Goal: Task Accomplishment & Management: Manage account settings

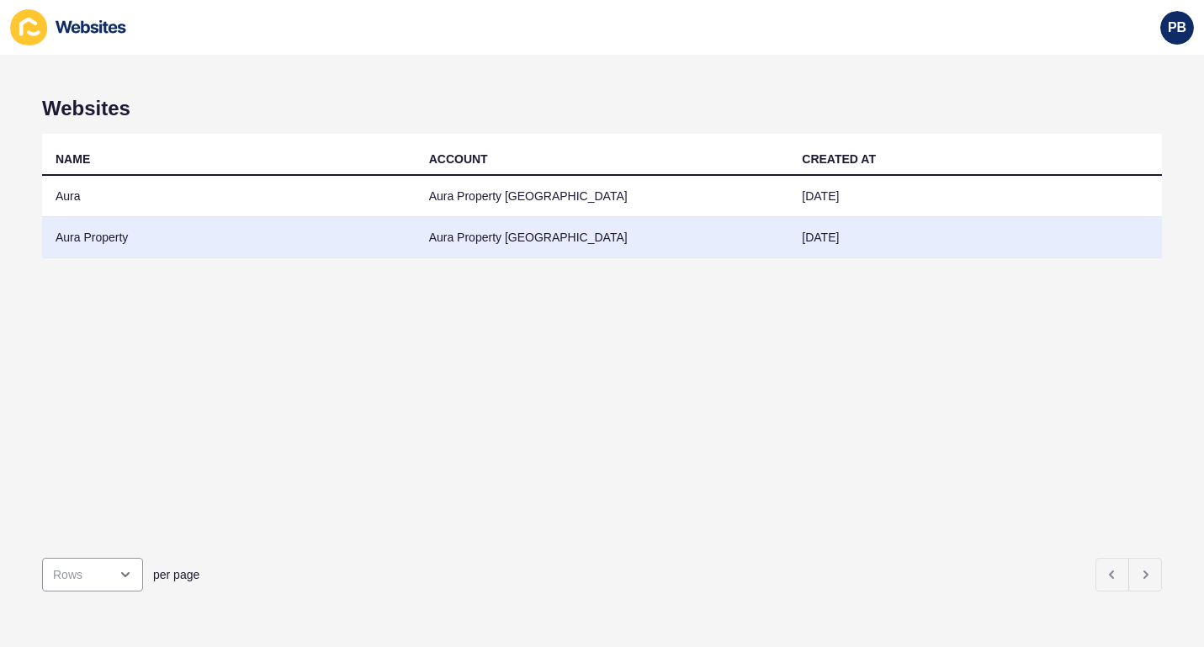
click at [109, 247] on td "Aura Property" at bounding box center [229, 237] width 374 height 41
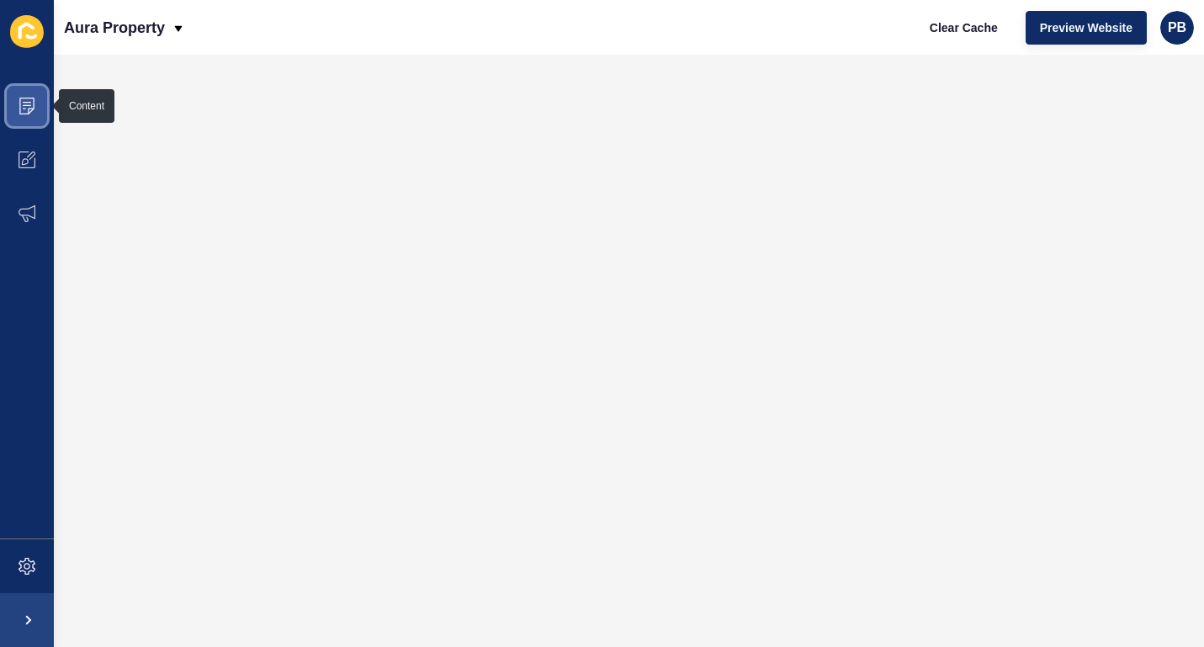
click at [22, 103] on icon at bounding box center [27, 106] width 17 height 17
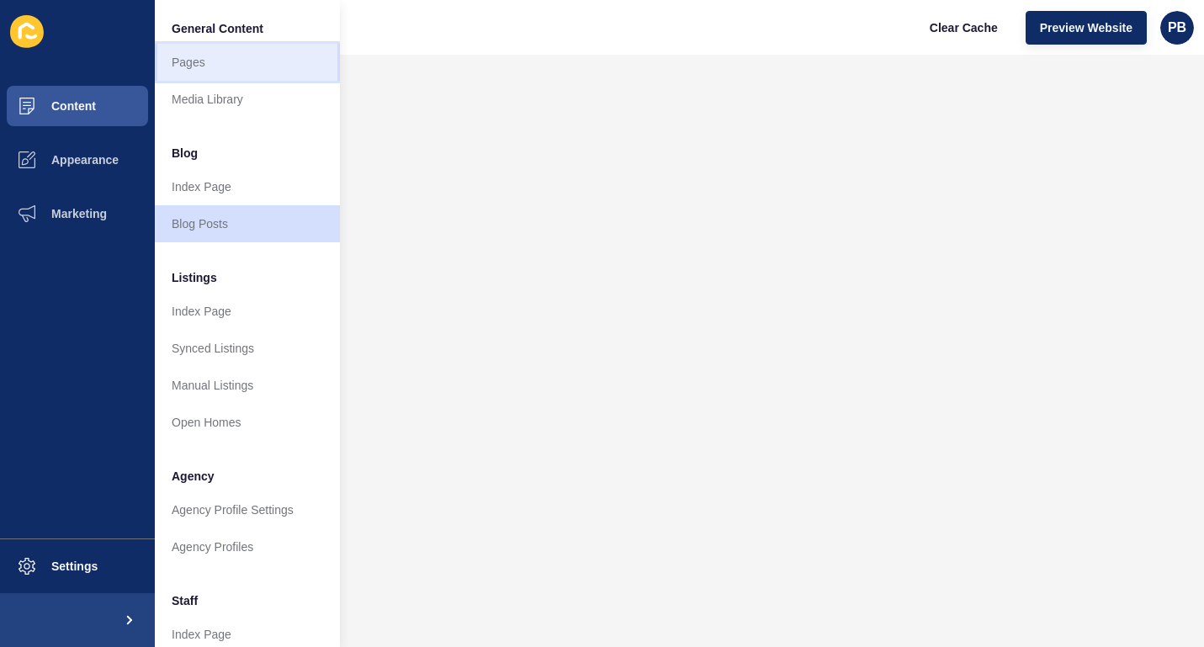
click at [196, 58] on link "Pages" at bounding box center [247, 62] width 185 height 37
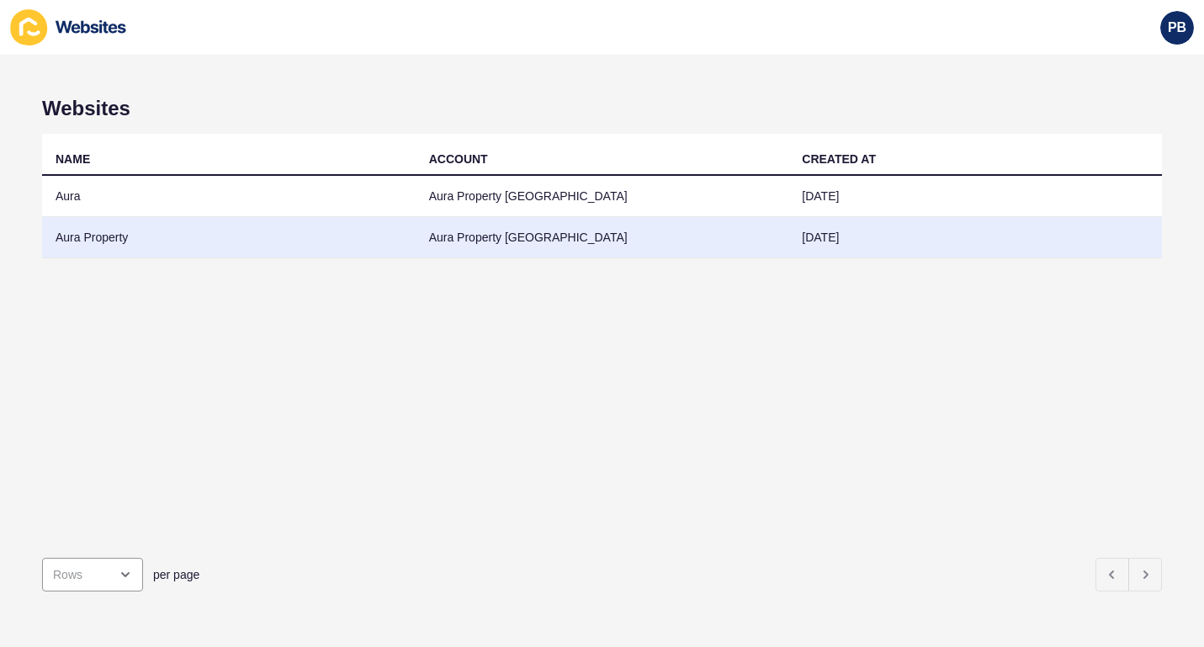
click at [107, 238] on td "Aura Property" at bounding box center [229, 237] width 374 height 41
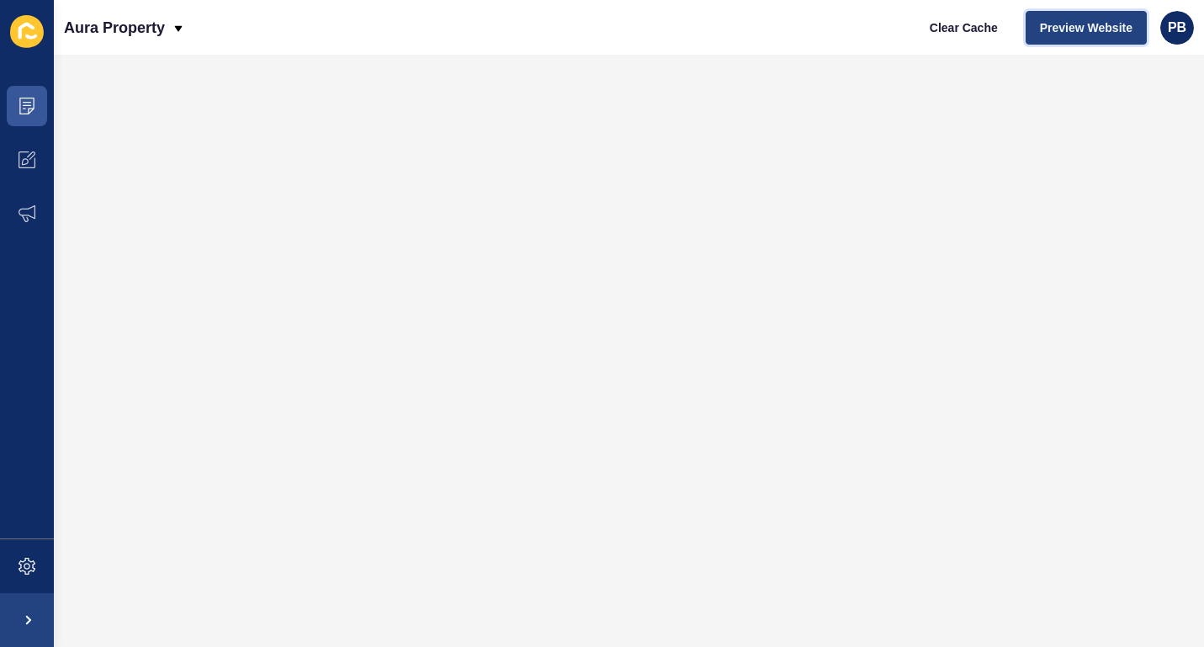
click at [1089, 24] on span "Preview Website" at bounding box center [1086, 27] width 93 height 17
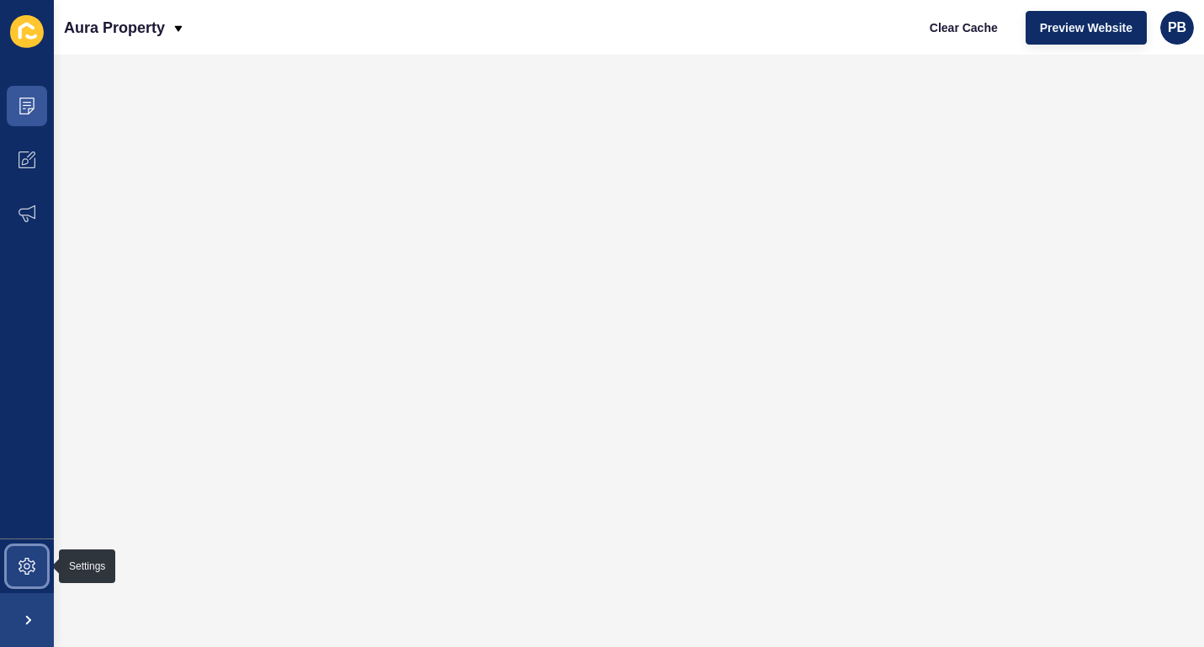
click at [28, 560] on icon at bounding box center [27, 566] width 17 height 17
click at [29, 210] on icon at bounding box center [27, 213] width 17 height 17
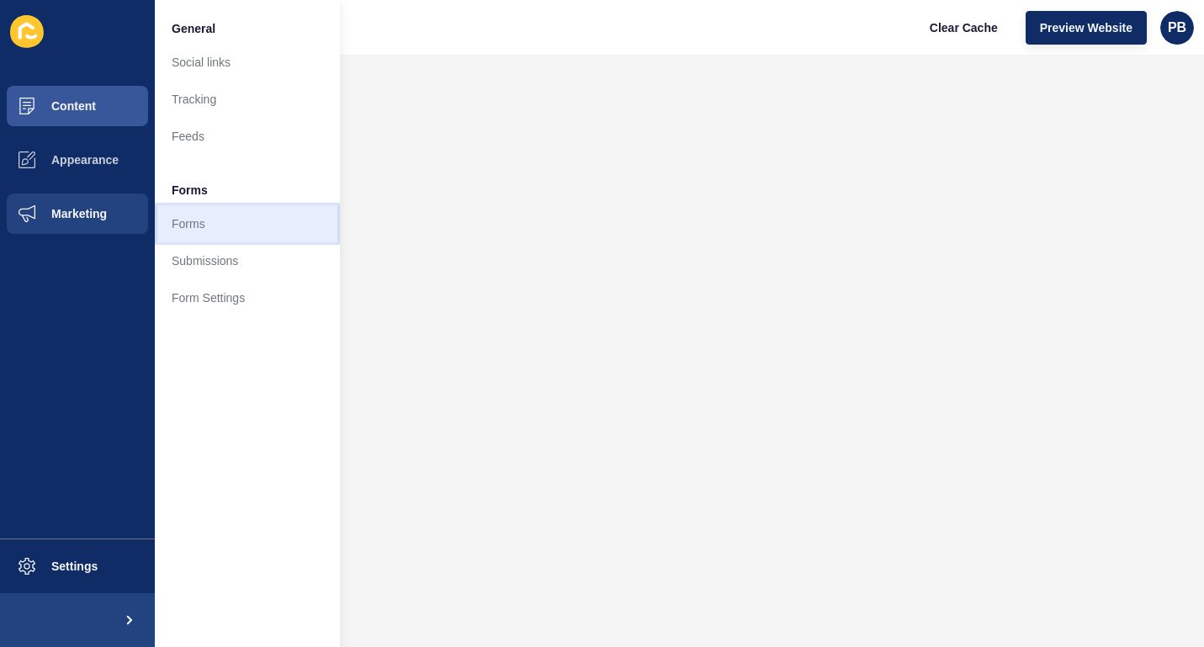
click at [195, 219] on link "Forms" at bounding box center [247, 223] width 185 height 37
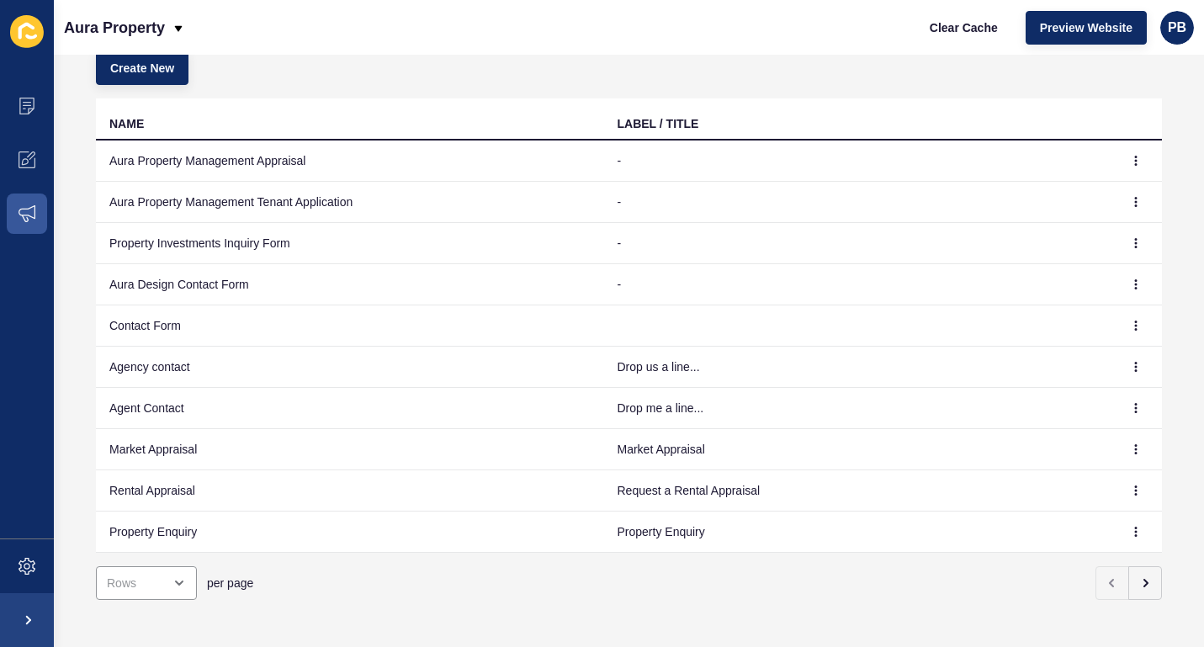
scroll to position [128, 0]
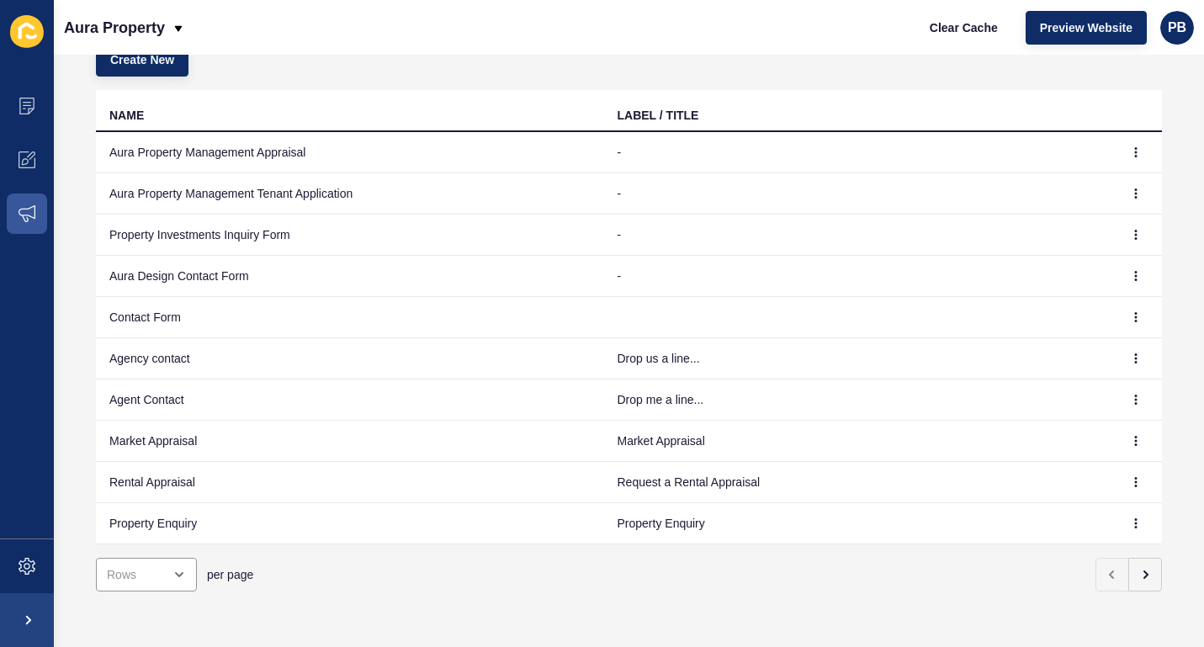
click at [218, 160] on td "Aura Property Management Appraisal" at bounding box center [350, 152] width 508 height 41
click at [1121, 165] on td at bounding box center [1137, 152] width 50 height 41
click at [1134, 150] on icon "button" at bounding box center [1136, 152] width 10 height 10
click at [1080, 186] on link "Edit" at bounding box center [1090, 185] width 118 height 37
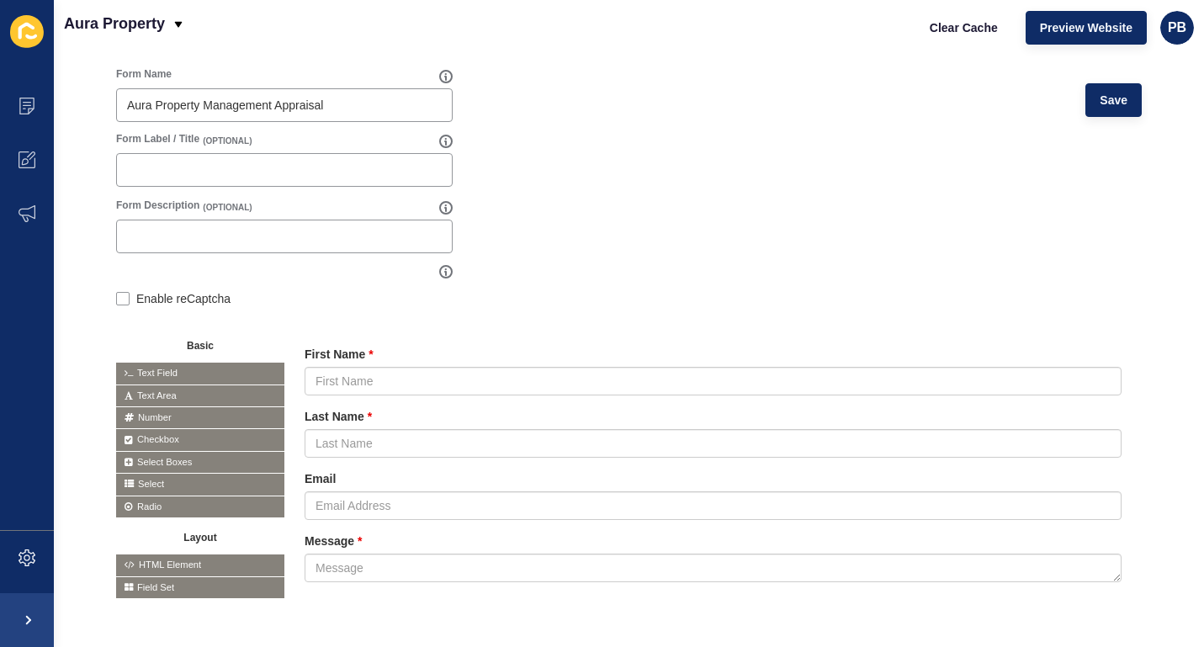
scroll to position [179, 0]
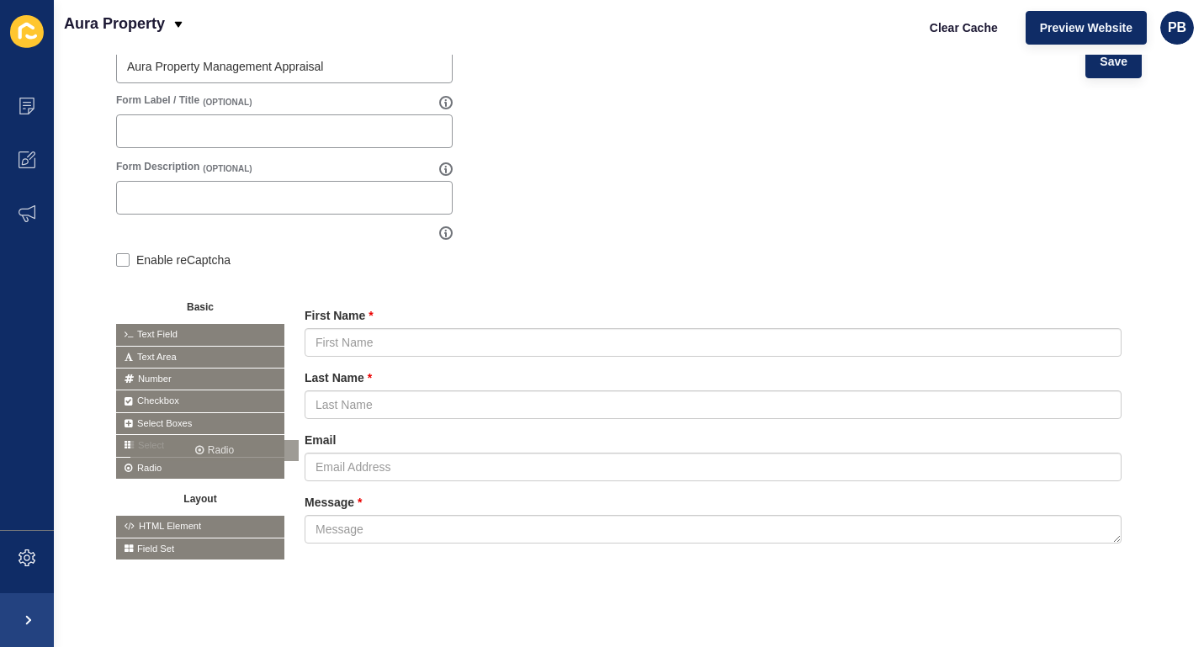
drag, startPoint x: 145, startPoint y: 462, endPoint x: 165, endPoint y: 446, distance: 25.8
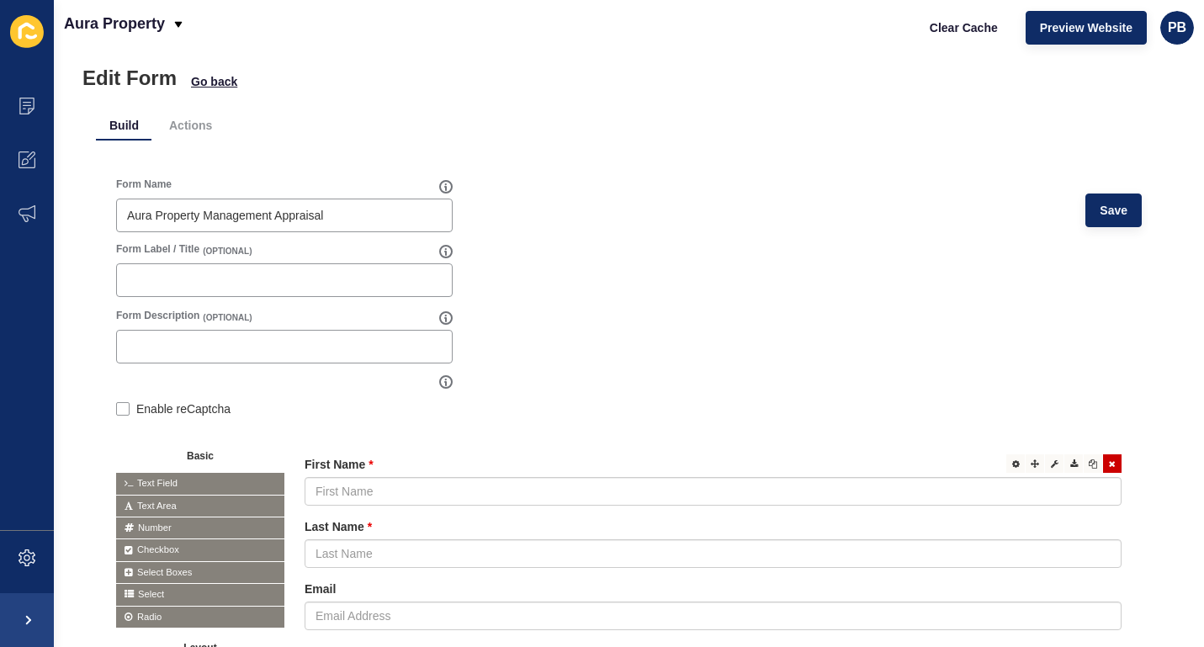
scroll to position [0, 0]
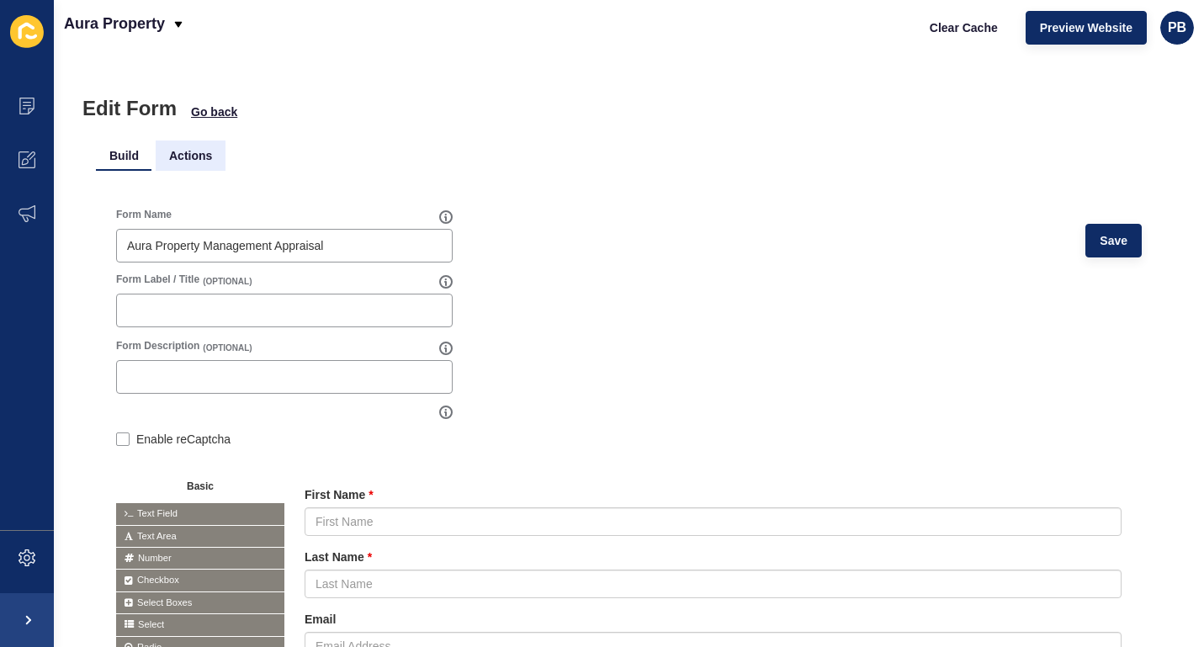
click at [187, 159] on li "Actions" at bounding box center [191, 156] width 70 height 30
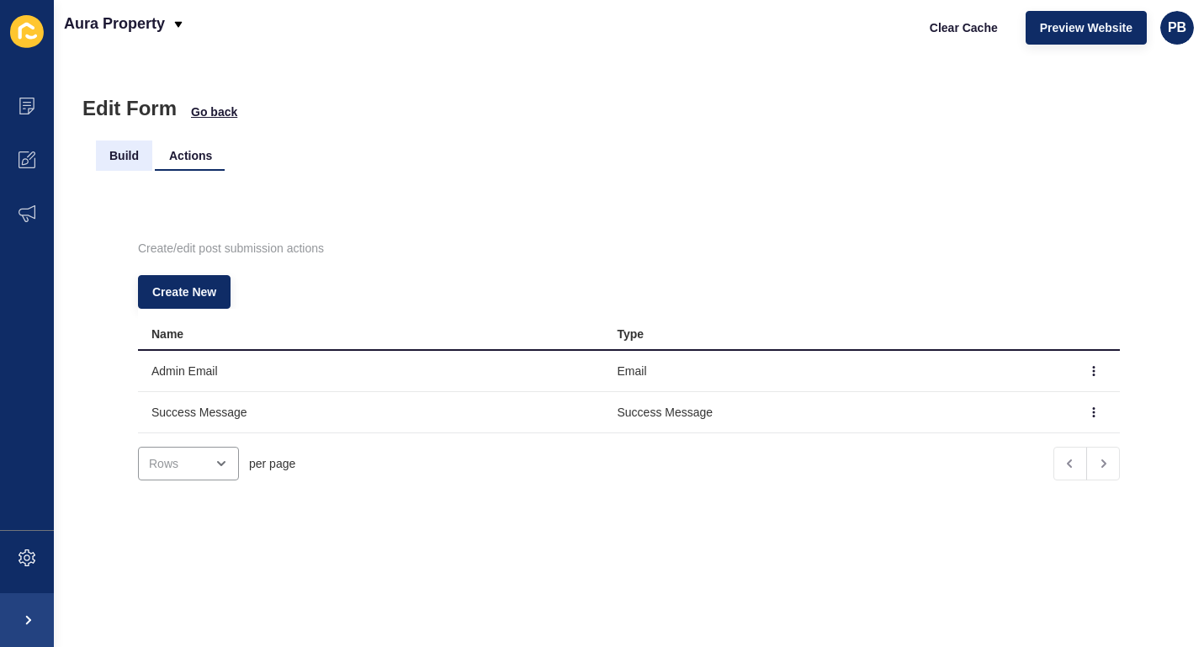
click at [136, 167] on li "Build" at bounding box center [124, 156] width 56 height 30
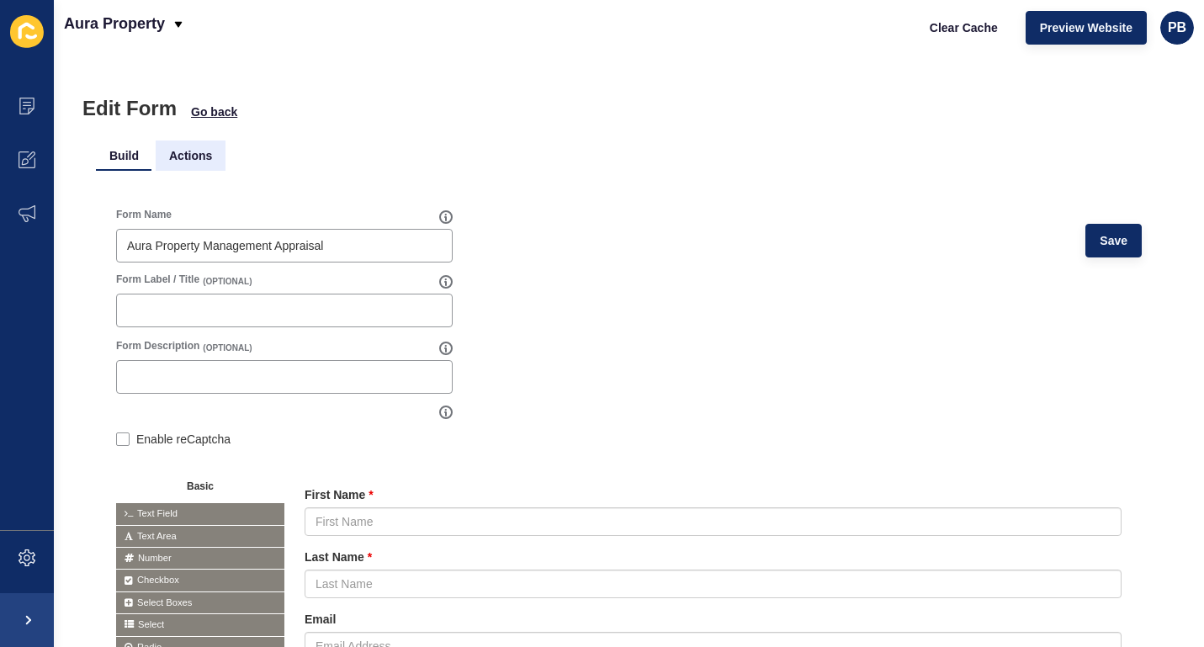
click at [204, 151] on li "Actions" at bounding box center [191, 156] width 70 height 30
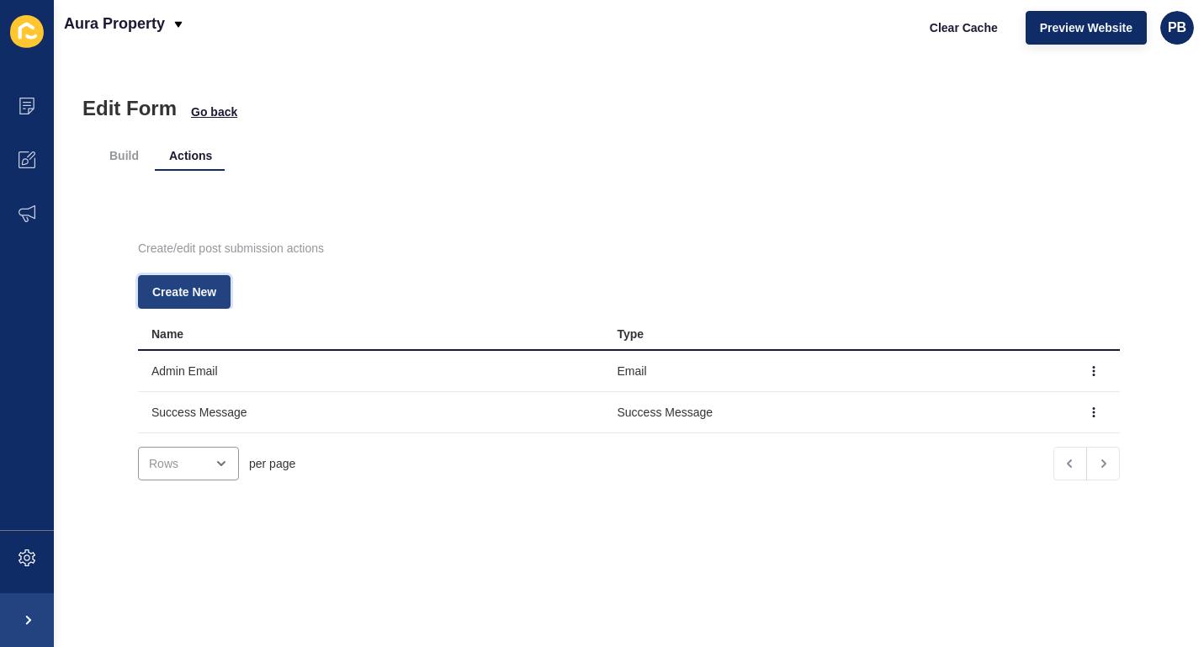
click at [189, 284] on span "Create New" at bounding box center [184, 292] width 64 height 17
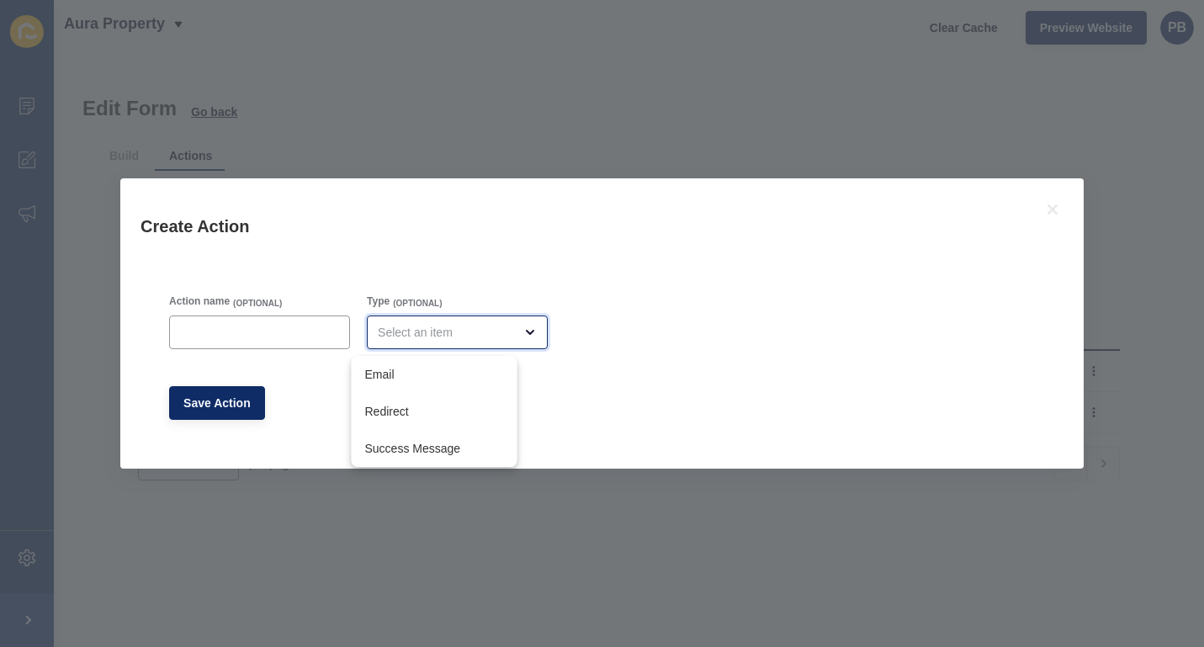
click at [409, 321] on div "close menu" at bounding box center [457, 333] width 181 height 34
click at [373, 213] on div "Create Action" at bounding box center [601, 222] width 963 height 88
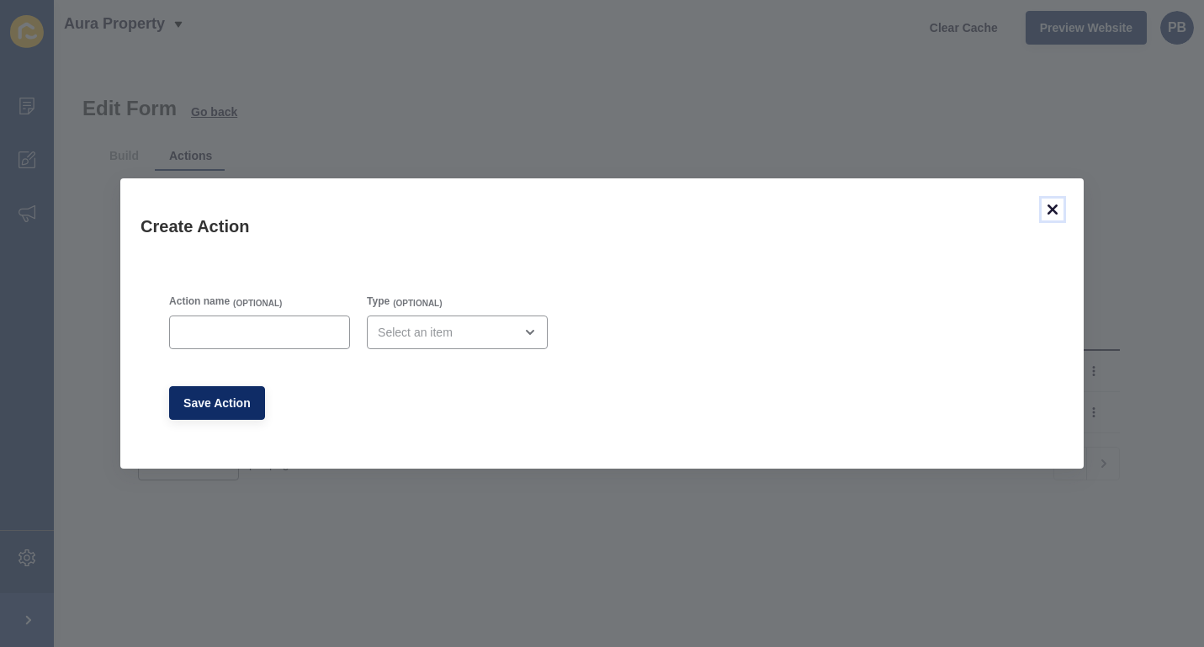
click at [1050, 212] on icon at bounding box center [1053, 209] width 10 height 10
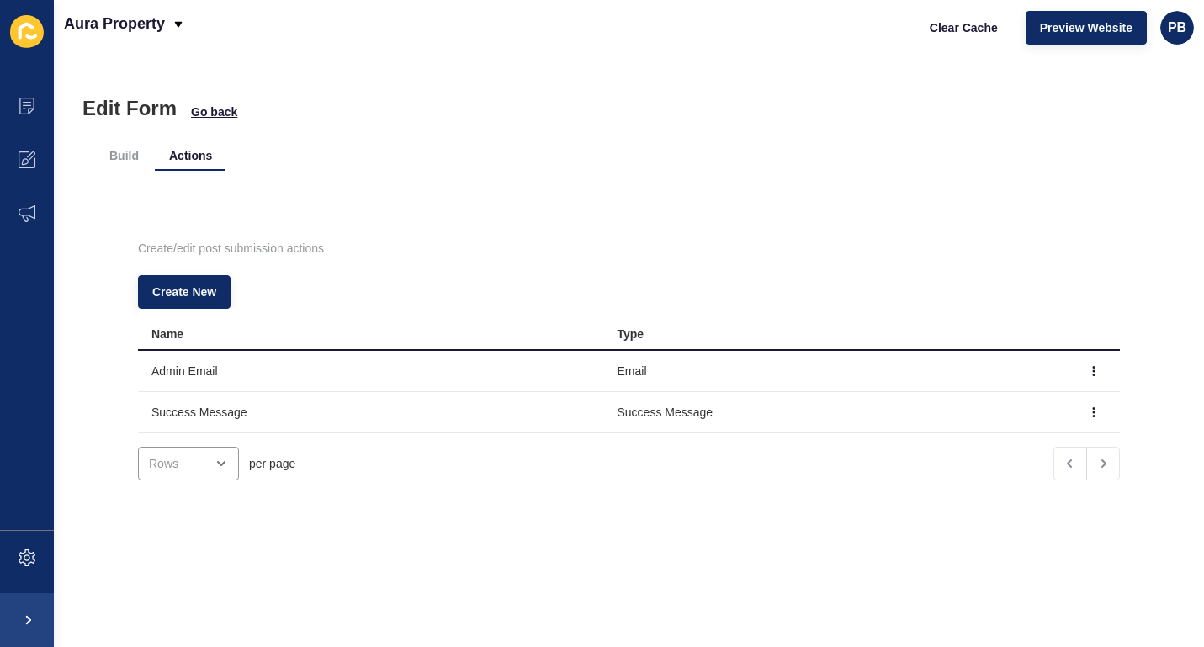
click at [637, 374] on td "Email" at bounding box center [837, 371] width 466 height 41
click at [1091, 374] on icon "button" at bounding box center [1094, 371] width 10 height 10
click at [1018, 406] on link "Edit" at bounding box center [1048, 404] width 118 height 37
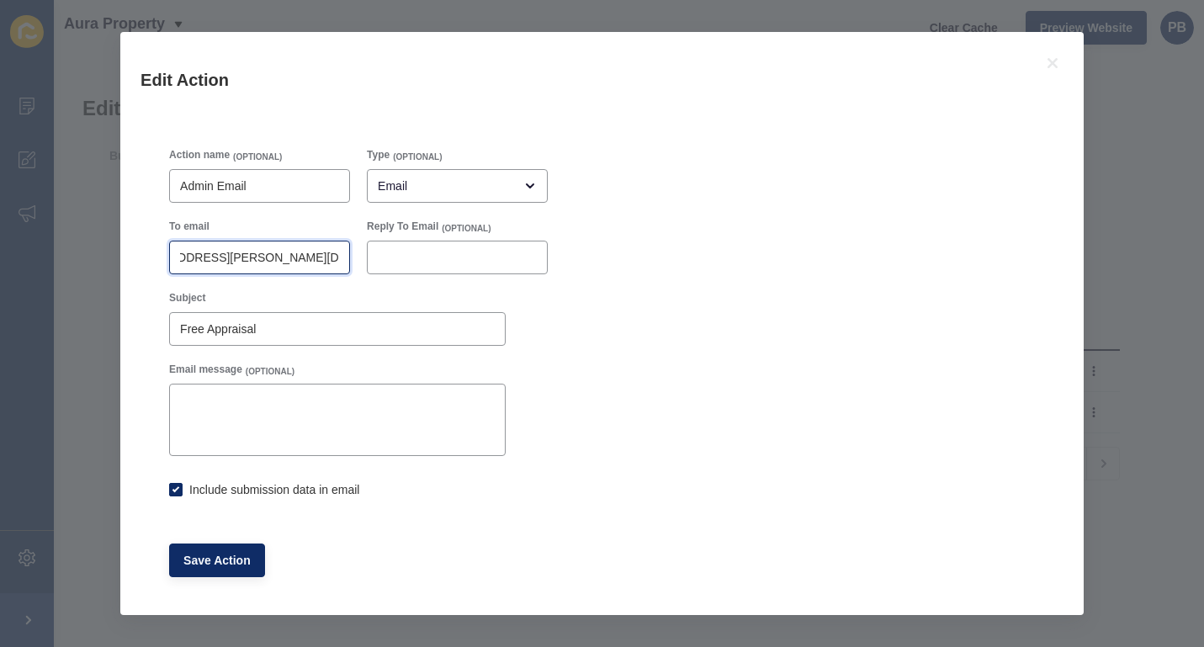
scroll to position [0, 61]
drag, startPoint x: 210, startPoint y: 259, endPoint x: 316, endPoint y: 257, distance: 106.9
click at [316, 257] on input "justine.espinosa@rexsoftware.com.au" at bounding box center [259, 257] width 159 height 17
checkbox input "true"
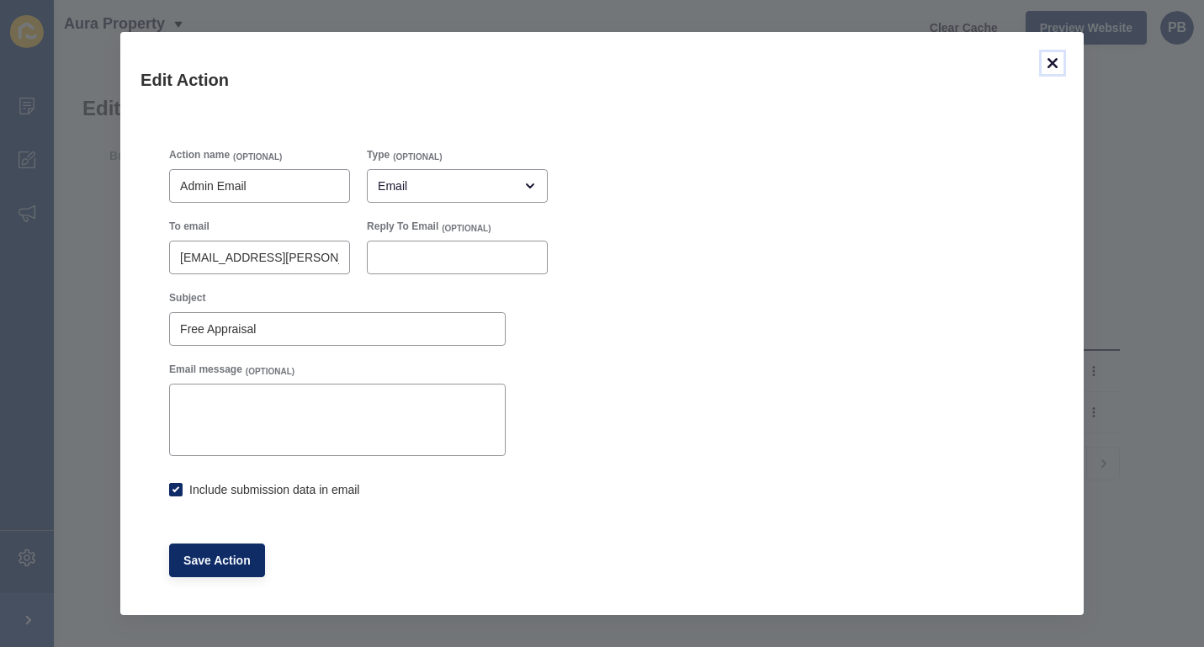
click at [1056, 61] on icon at bounding box center [1053, 63] width 10 height 10
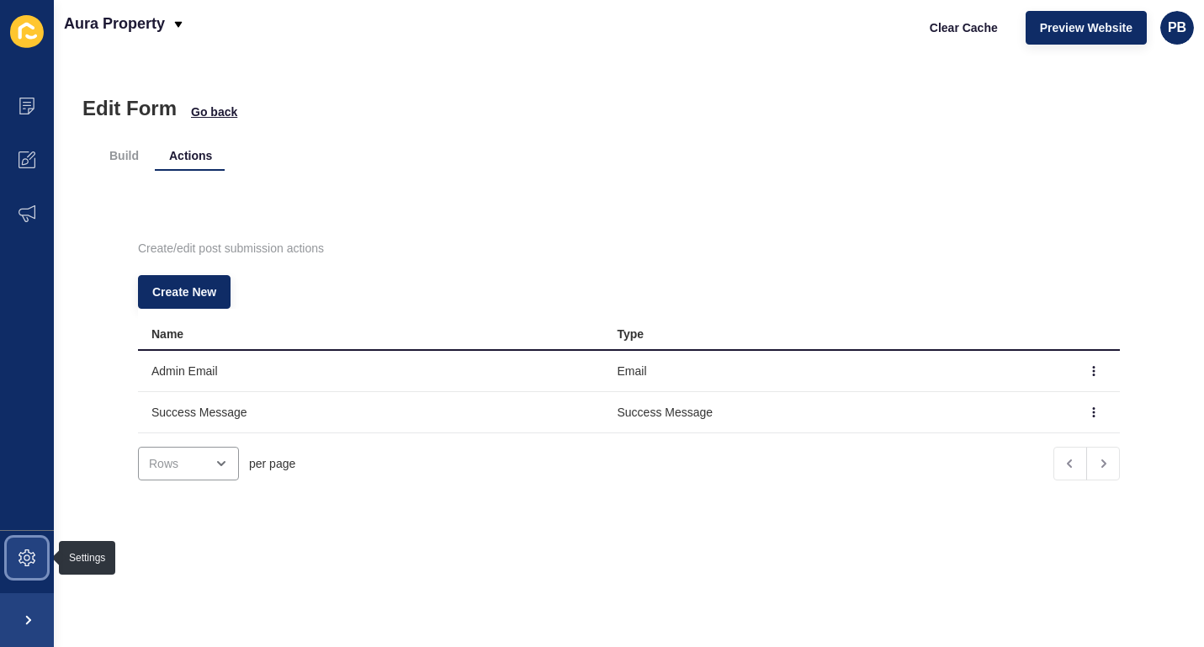
click at [27, 554] on icon at bounding box center [27, 557] width 17 height 17
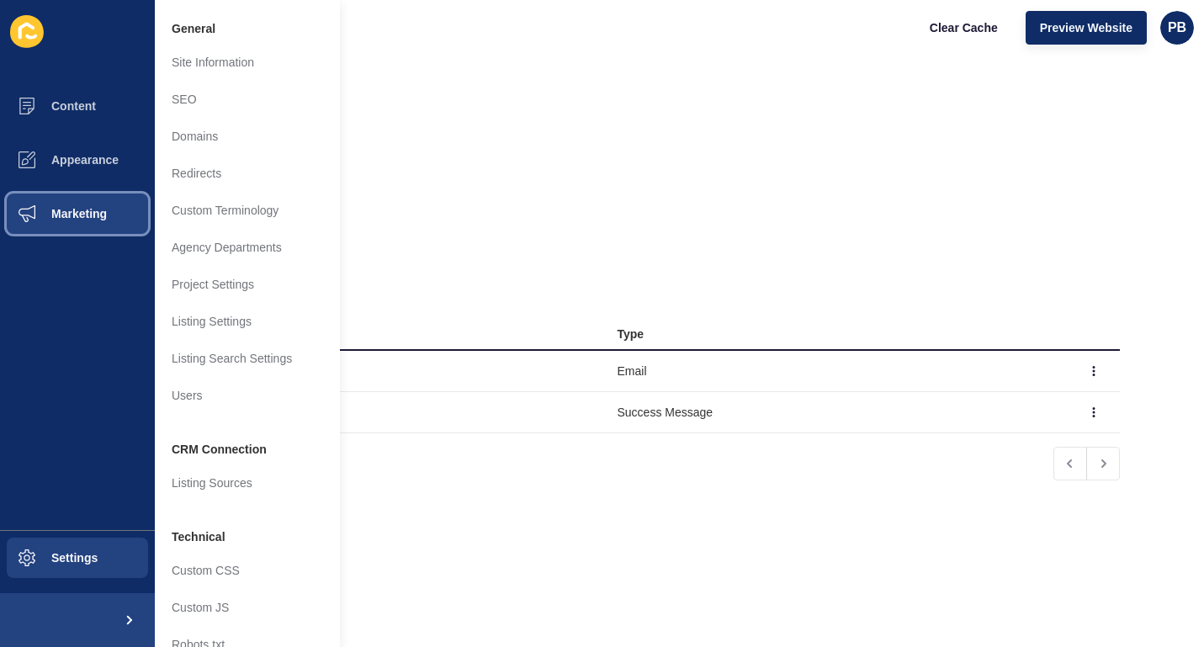
click at [51, 203] on span at bounding box center [27, 214] width 54 height 54
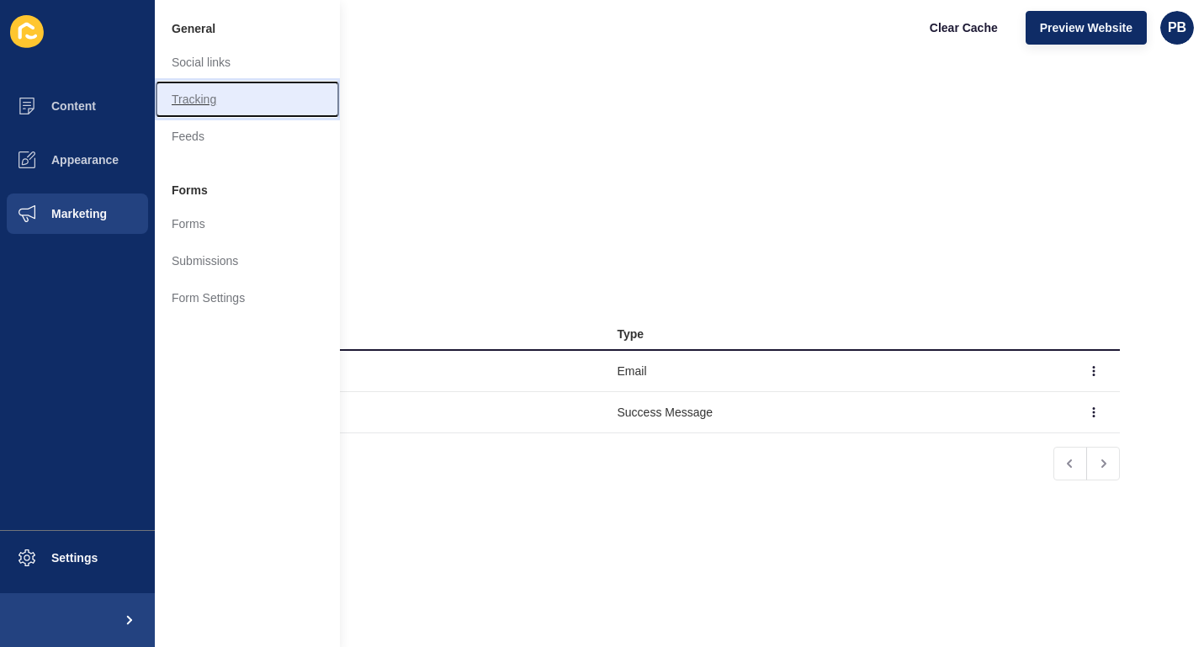
click at [188, 100] on link "Tracking" at bounding box center [247, 99] width 185 height 37
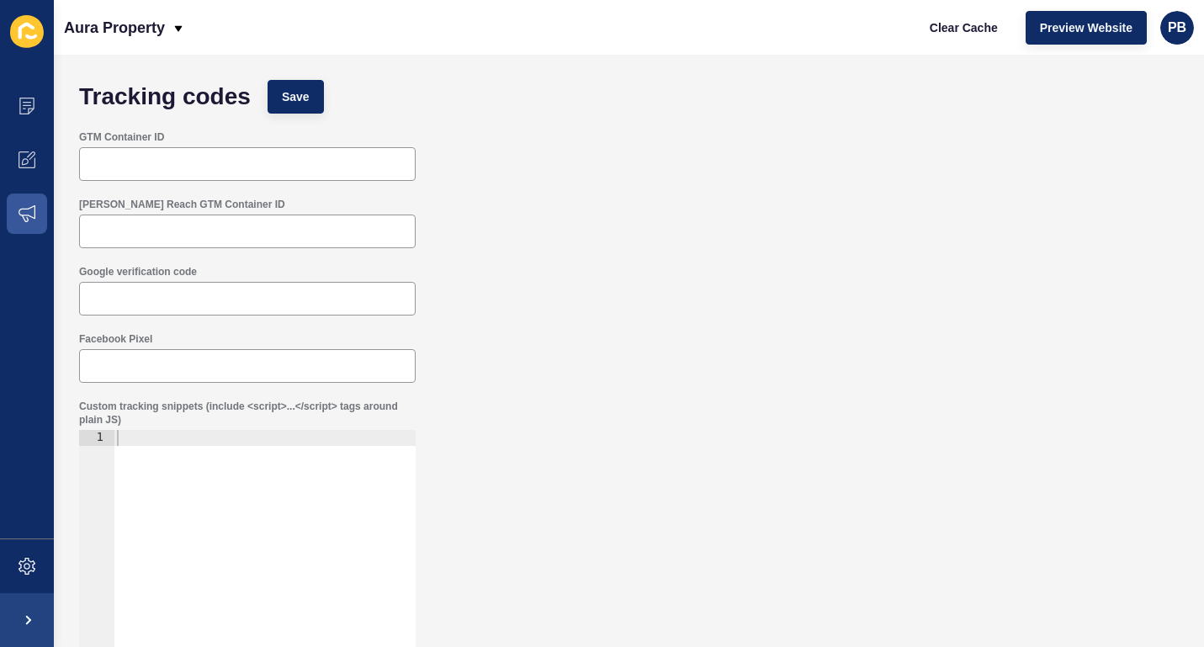
scroll to position [47, 0]
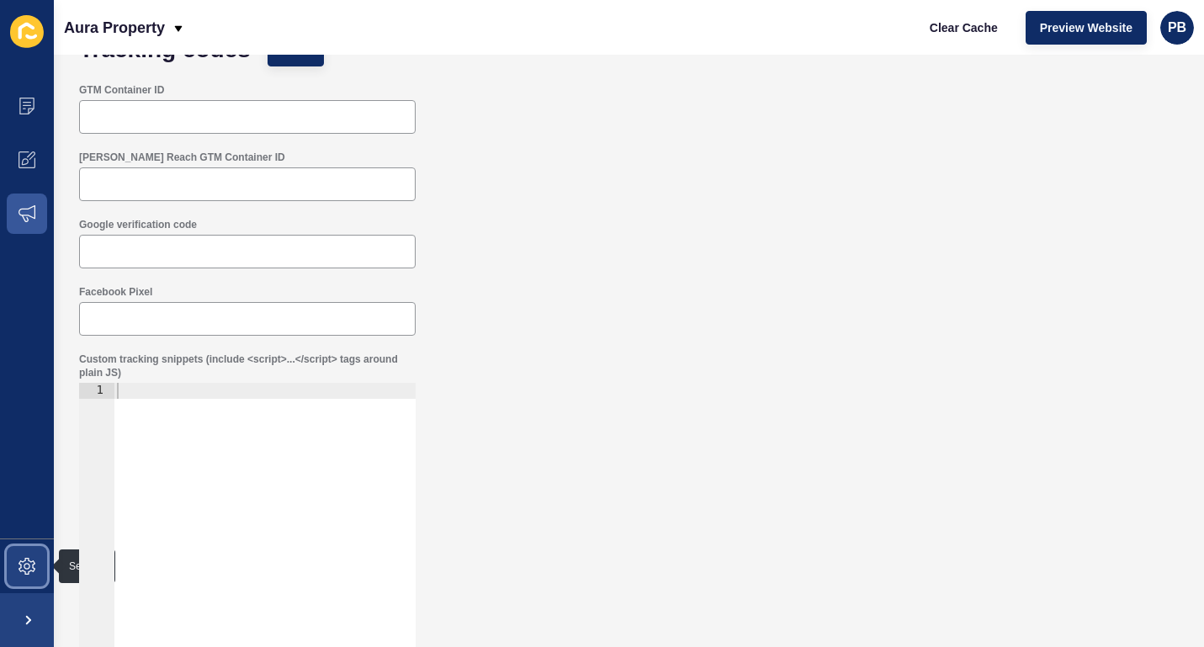
click at [26, 560] on icon at bounding box center [27, 566] width 17 height 17
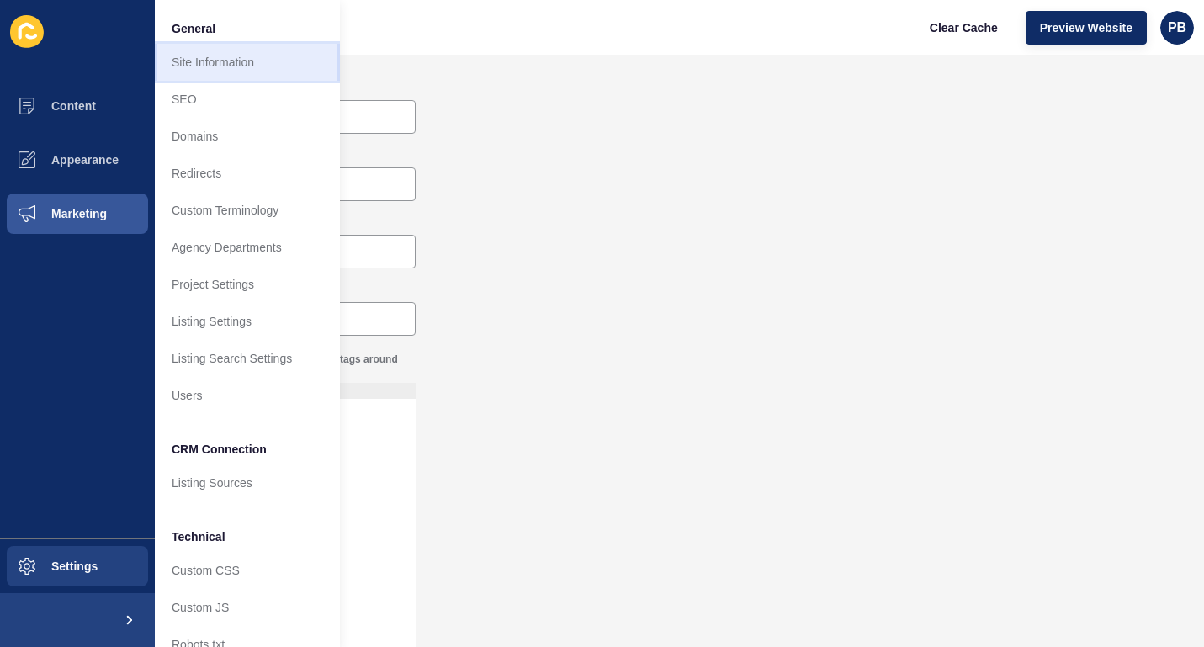
click at [229, 56] on link "Site Information" at bounding box center [247, 62] width 185 height 37
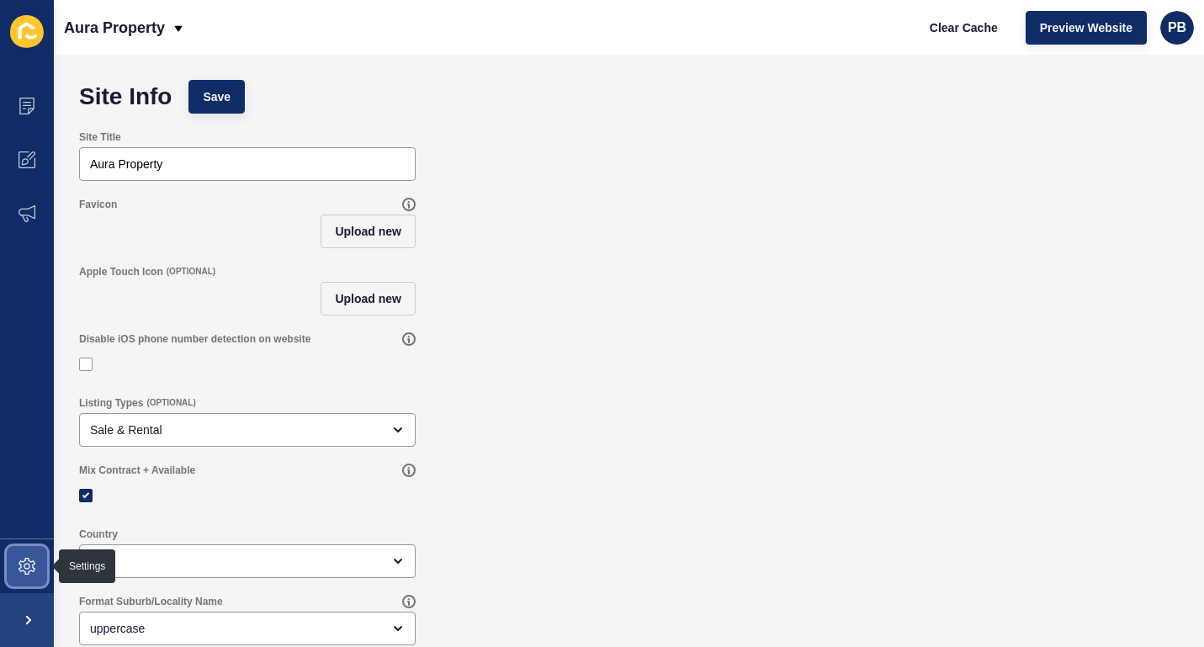
click at [29, 566] on icon at bounding box center [27, 566] width 7 height 7
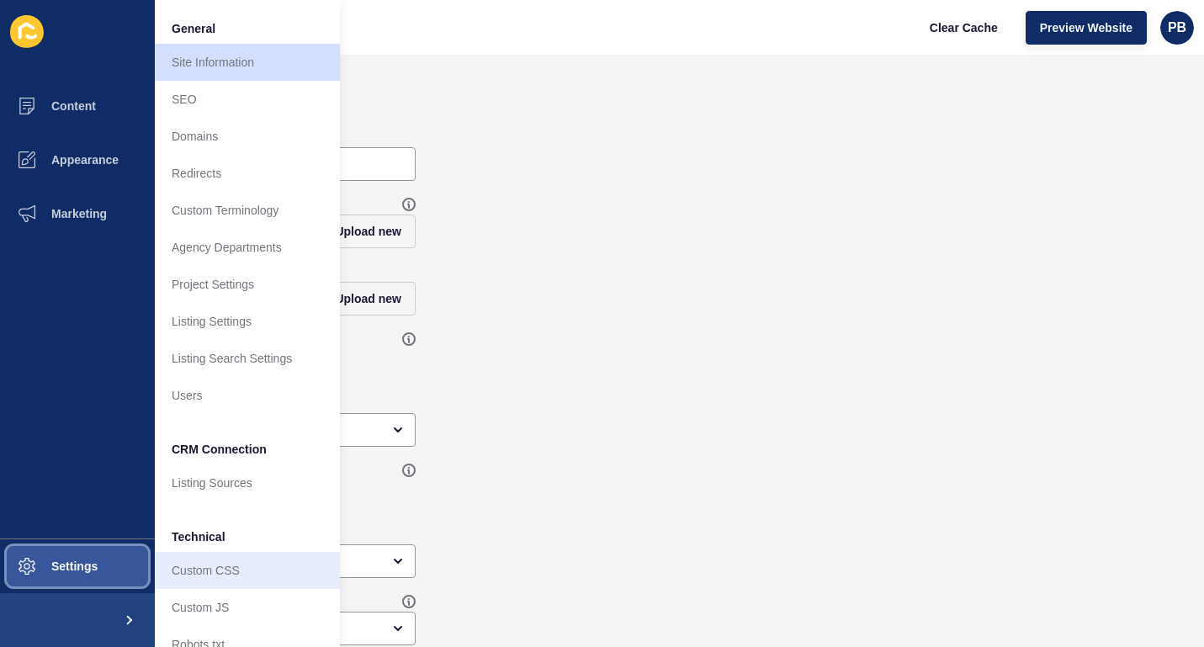
scroll to position [26, 0]
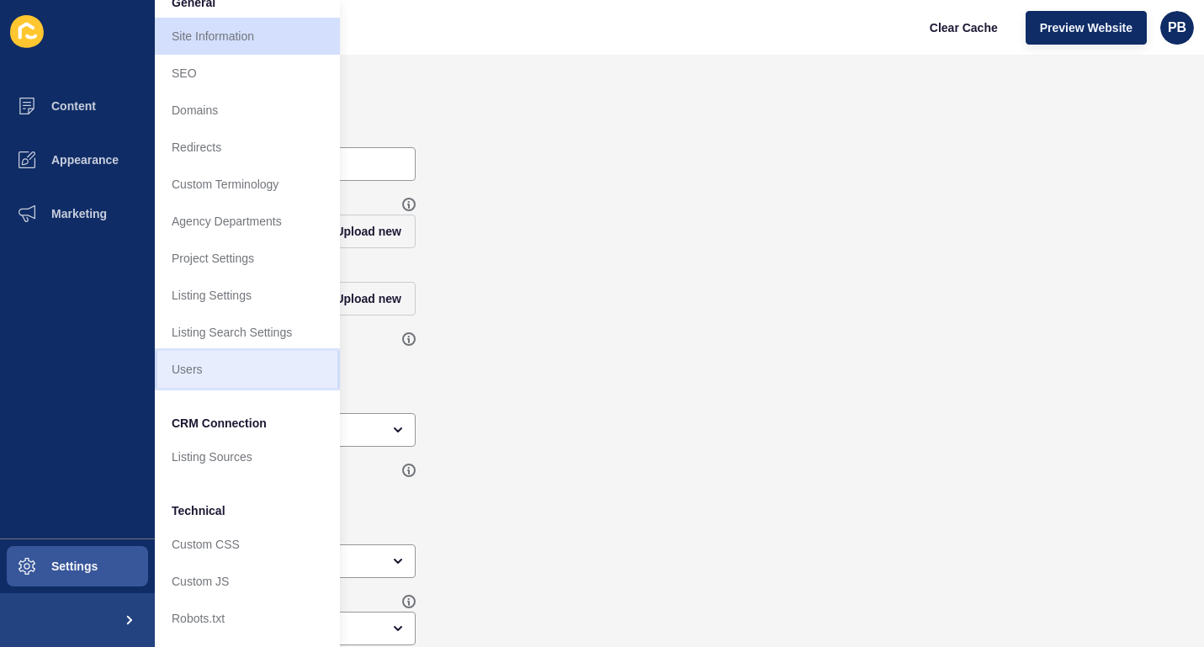
click at [199, 374] on link "Users" at bounding box center [247, 369] width 185 height 37
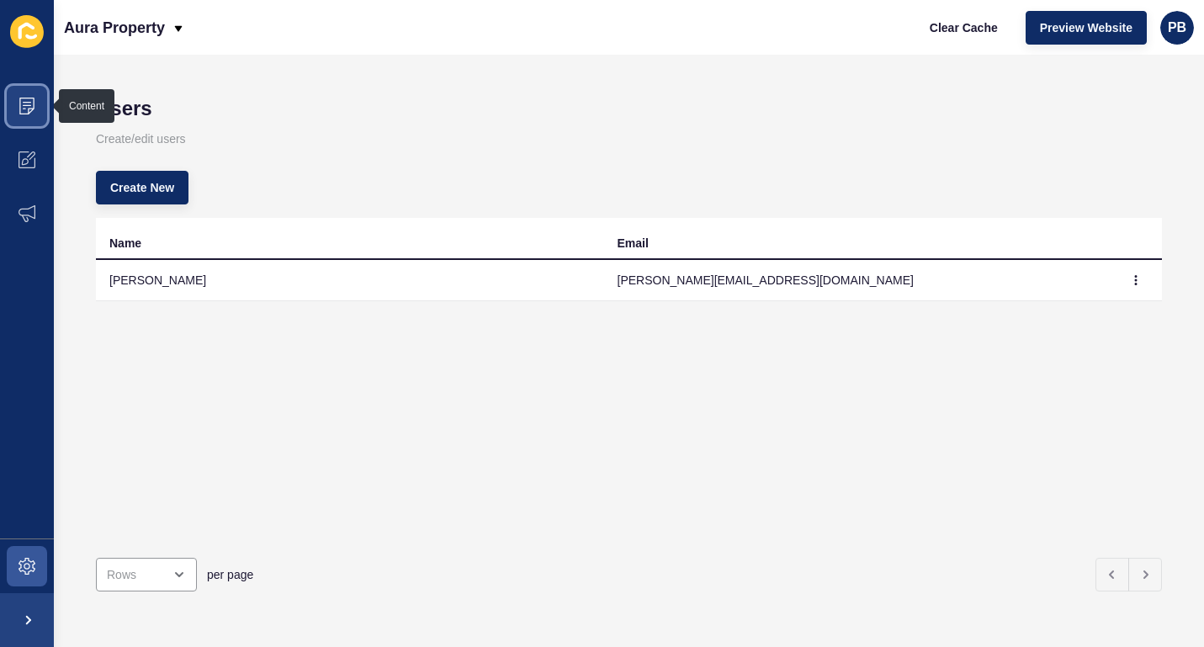
click at [24, 103] on icon at bounding box center [27, 106] width 17 height 17
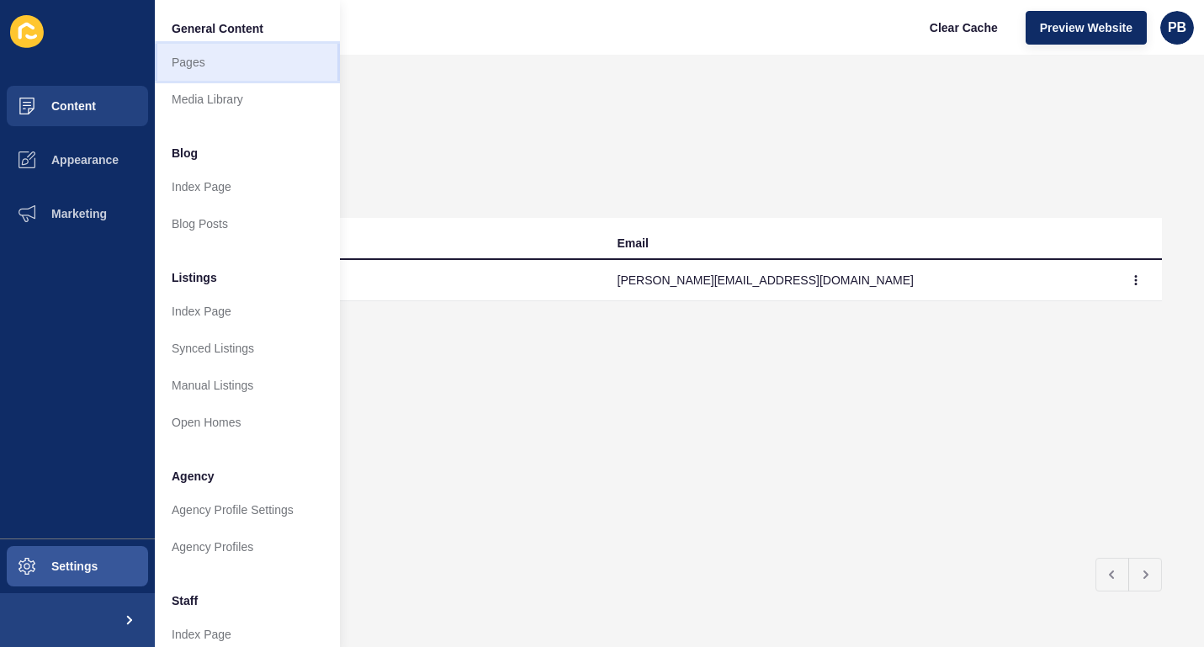
click at [183, 72] on link "Pages" at bounding box center [247, 62] width 185 height 37
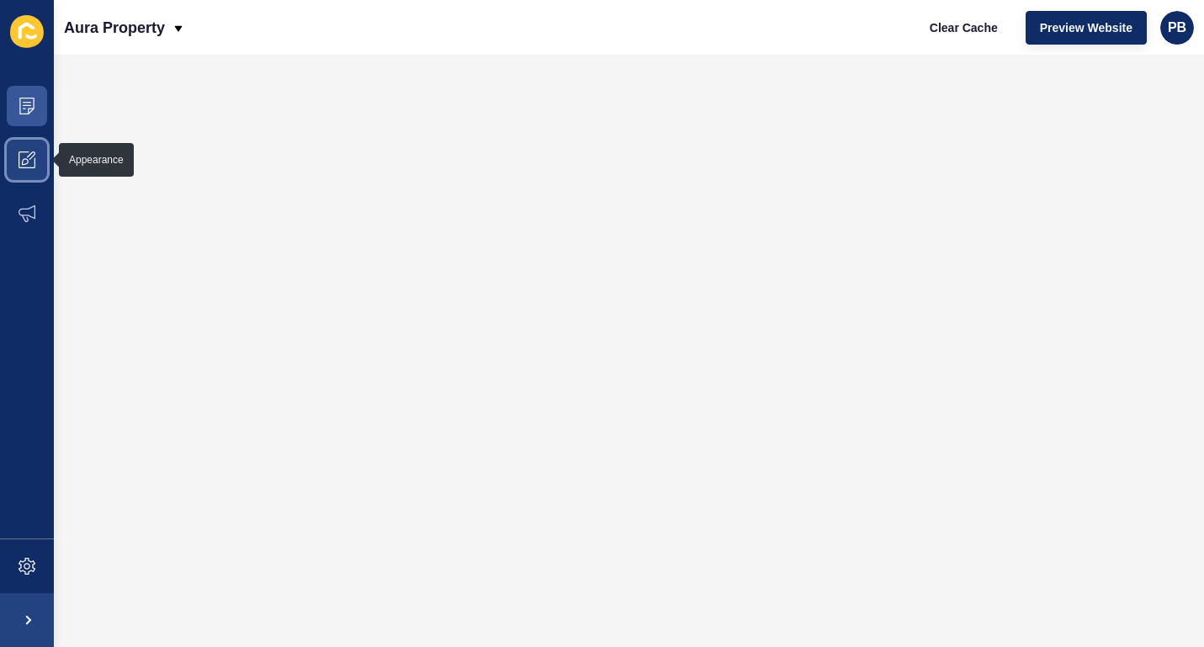
click at [28, 154] on icon at bounding box center [27, 159] width 17 height 17
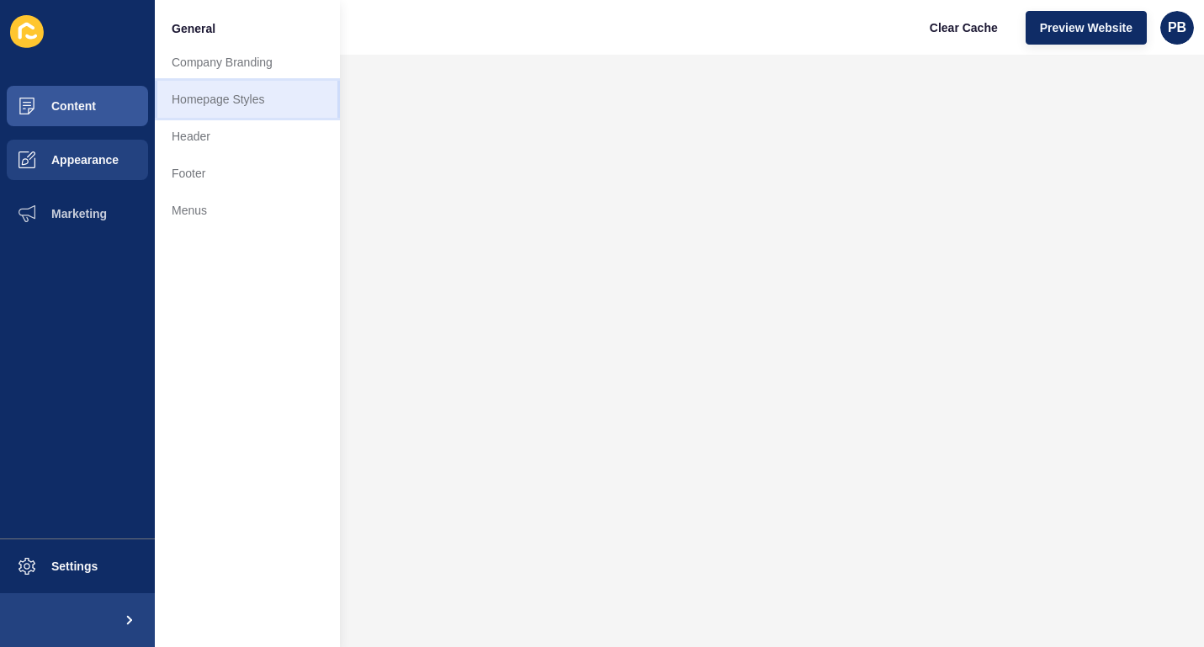
click at [216, 98] on link "Homepage Styles" at bounding box center [247, 99] width 185 height 37
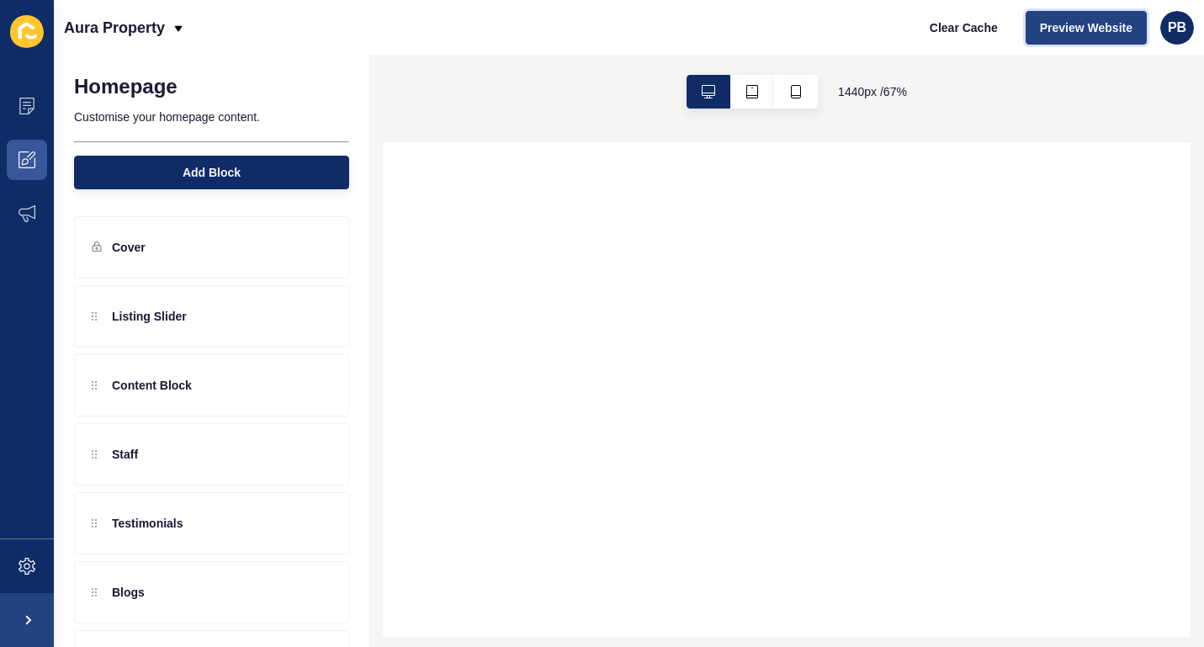
click at [1076, 28] on span "Preview Website" at bounding box center [1086, 27] width 93 height 17
